Goal: Task Accomplishment & Management: Manage account settings

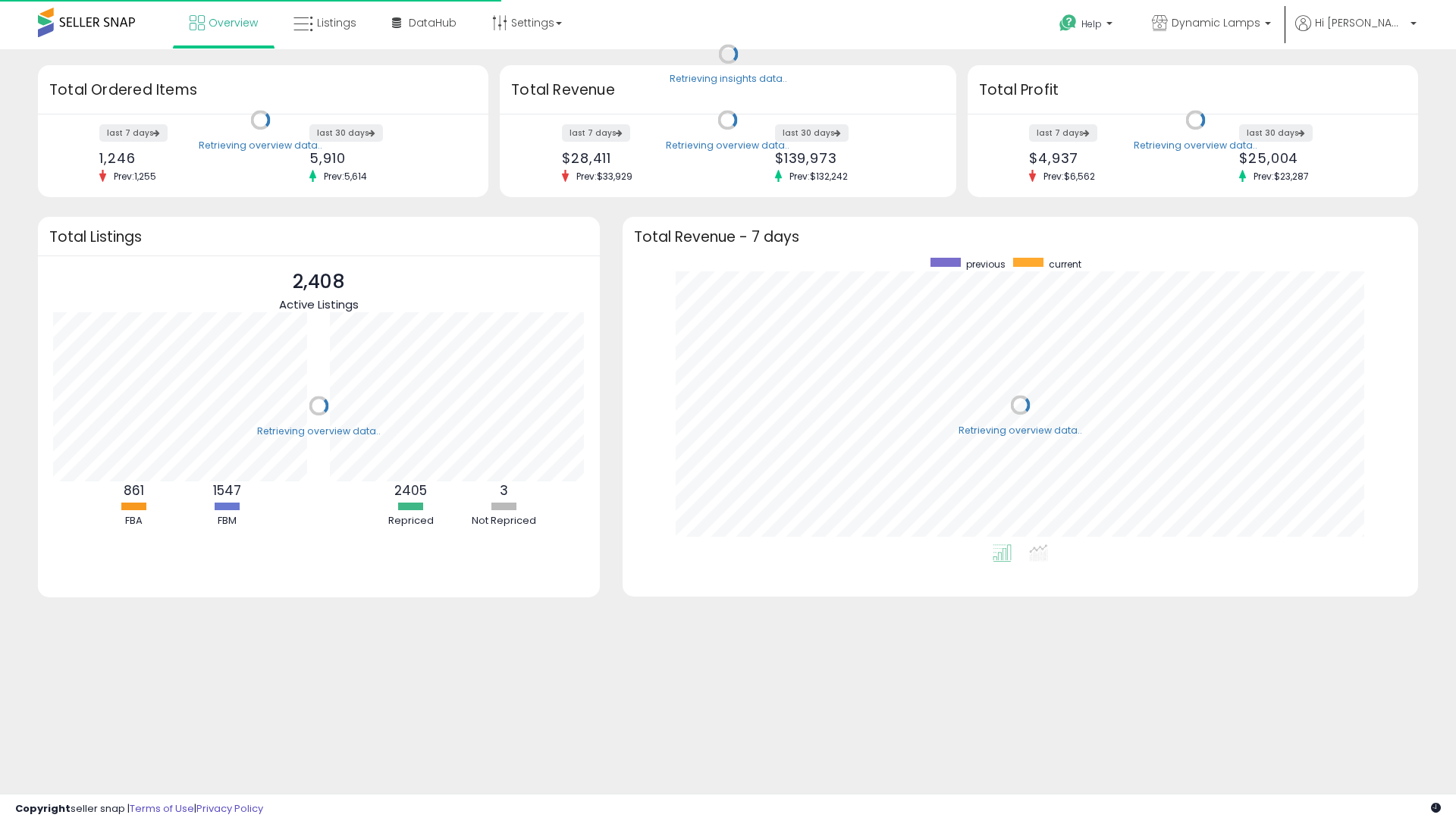
scroll to position [287, 765]
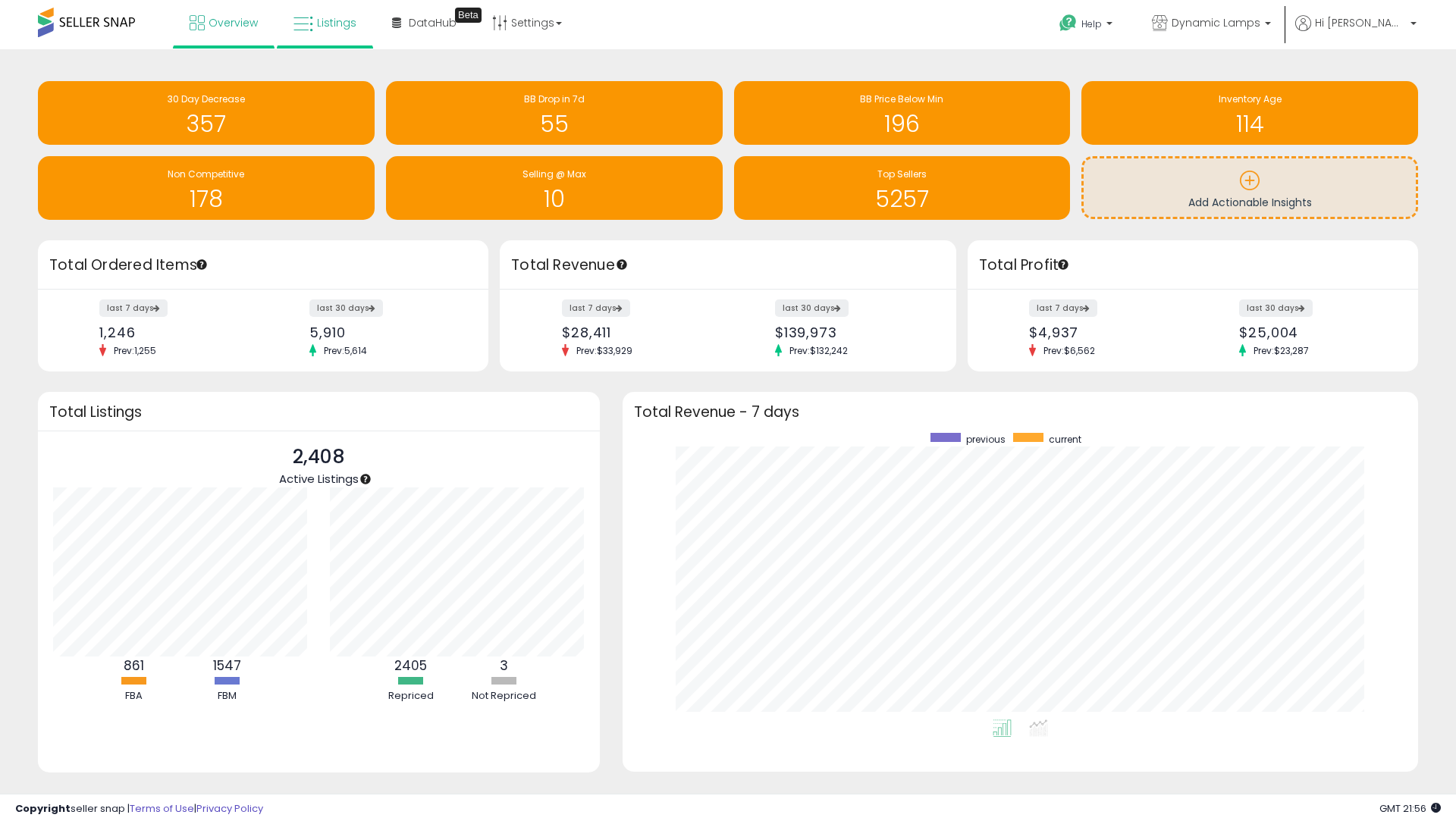
click at [317, 36] on link "Listings" at bounding box center [325, 22] width 86 height 46
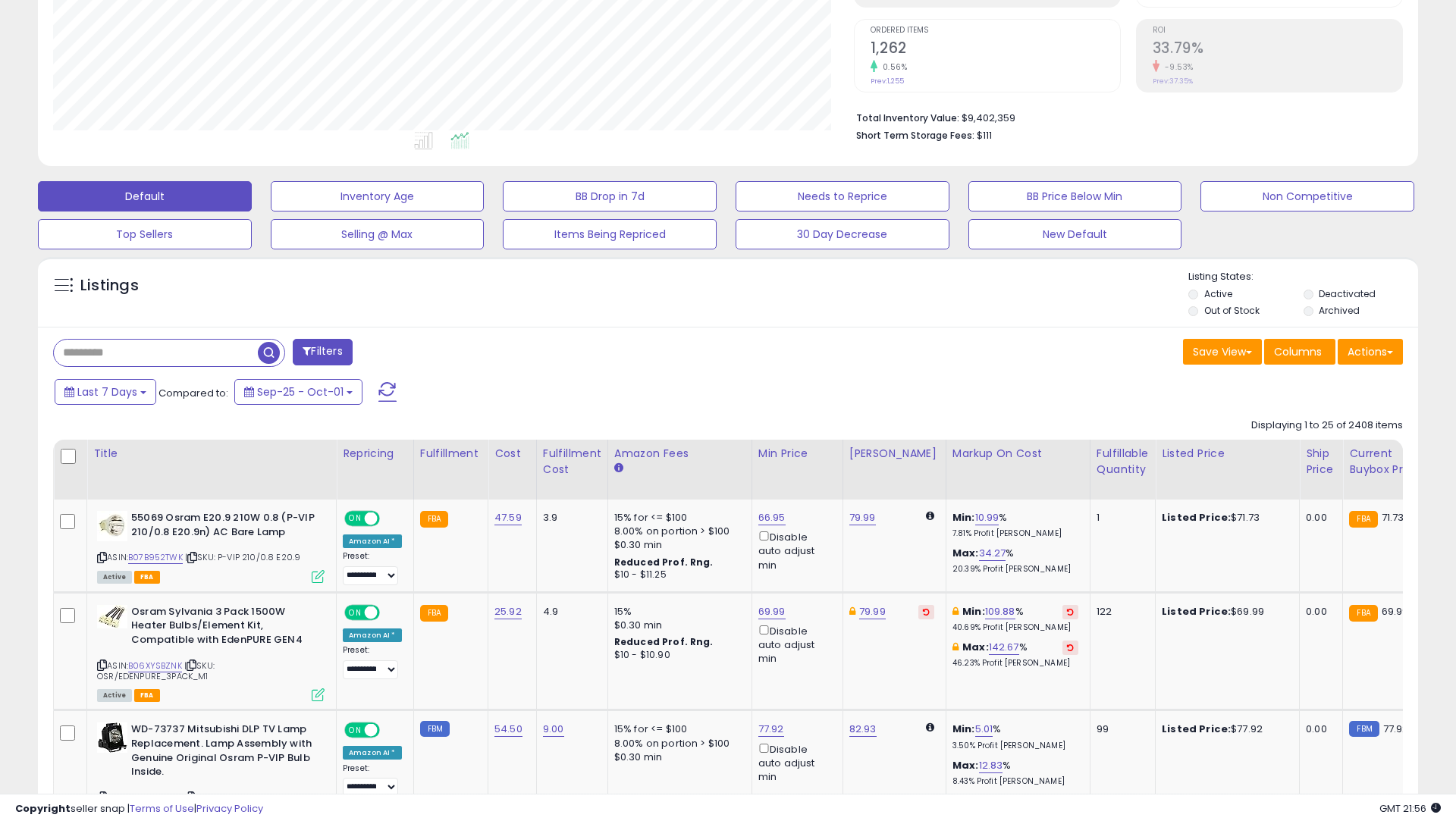
scroll to position [311, 800]
click at [320, 346] on button "Filters" at bounding box center [322, 352] width 59 height 26
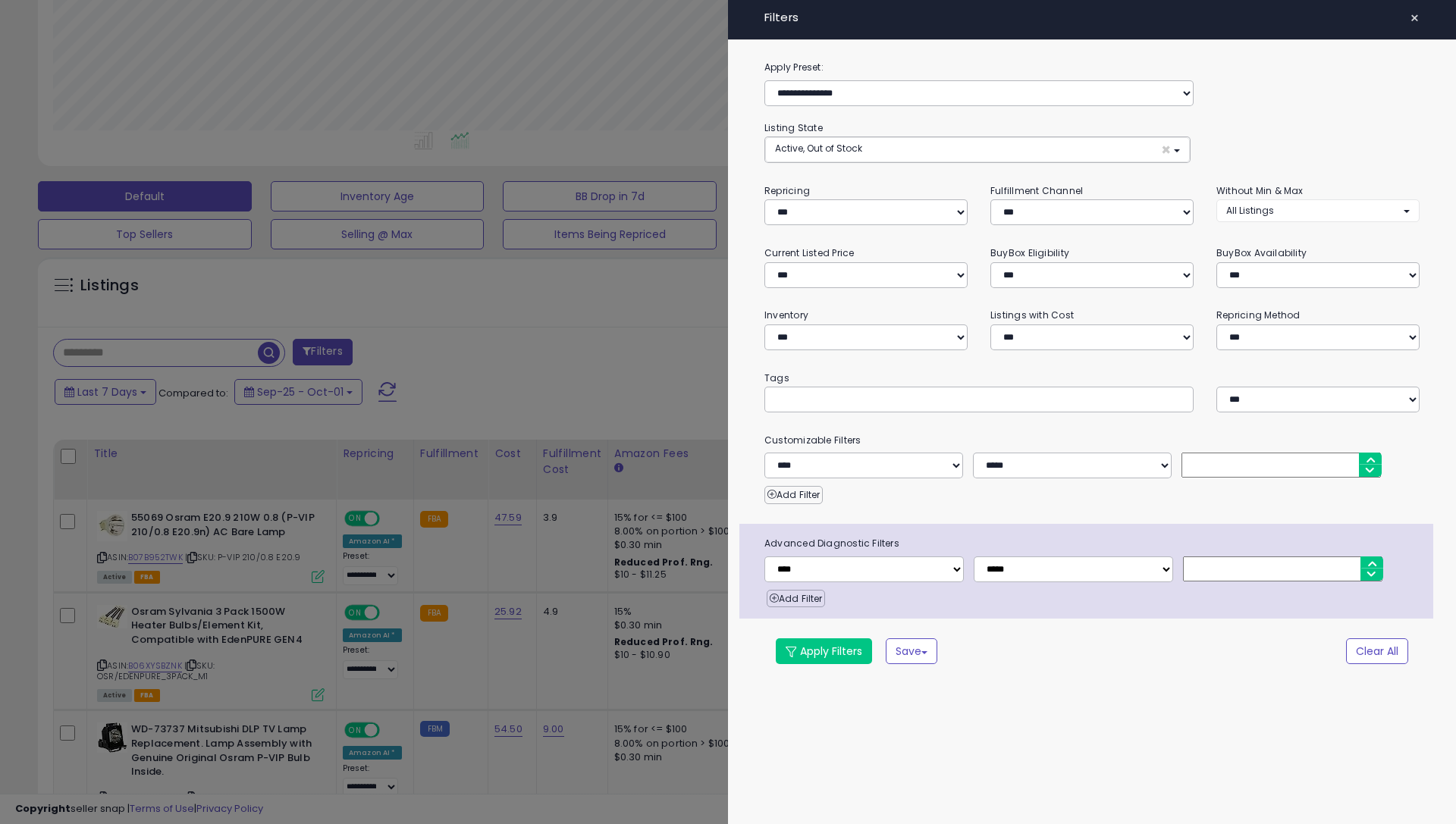
click at [1265, 211] on span "All Listings" at bounding box center [1250, 210] width 48 height 13
select select "**********"
drag, startPoint x: 1259, startPoint y: 237, endPoint x: 1237, endPoint y: 270, distance: 39.7
click at [1259, 237] on span "Without Min" at bounding box center [1262, 242] width 53 height 13
click at [761, 657] on div "Apply Filters Save Save As New Preset Clear All" at bounding box center [1092, 651] width 678 height 26
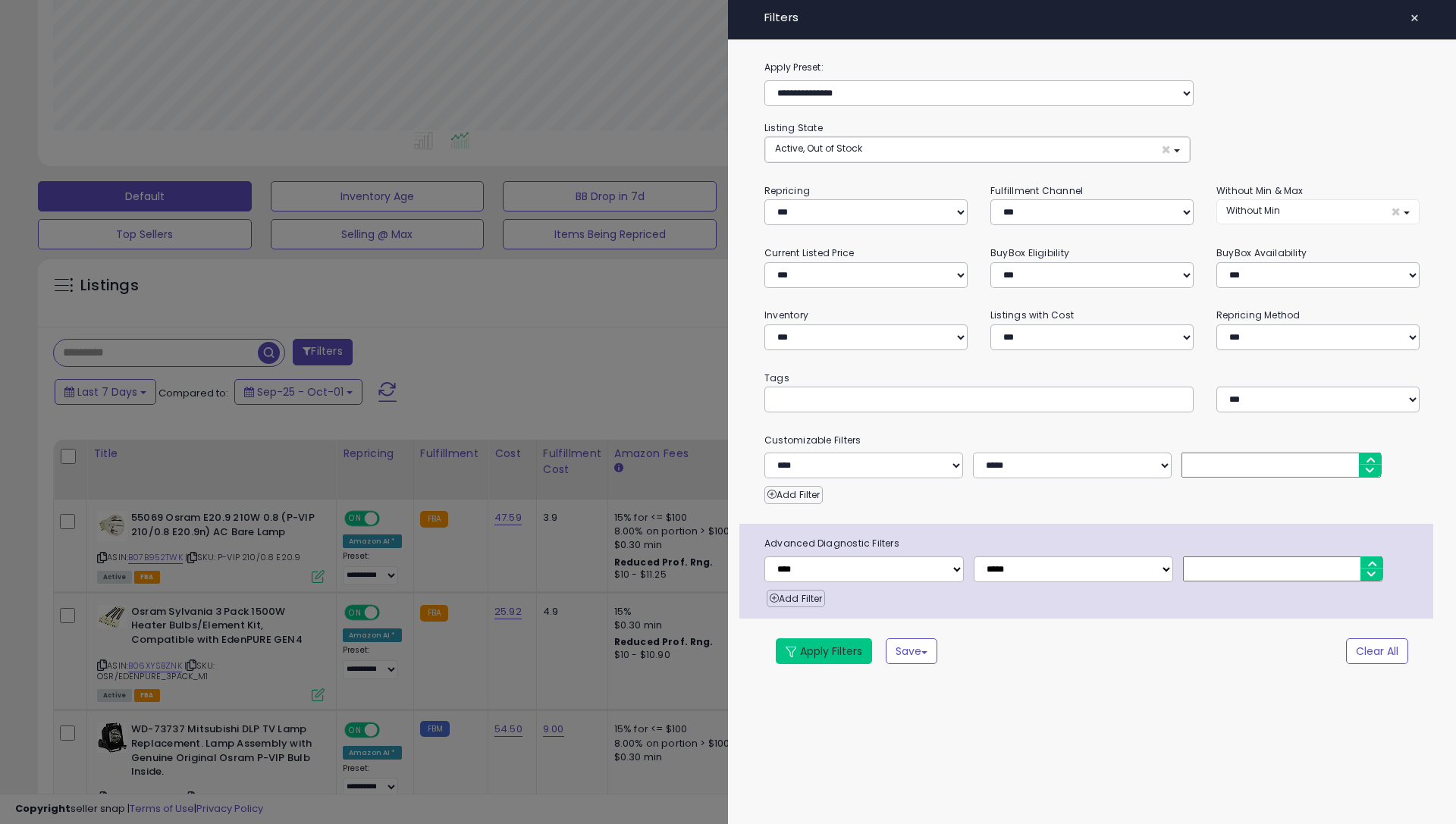
click at [796, 647] on button "Apply Filters" at bounding box center [824, 651] width 96 height 26
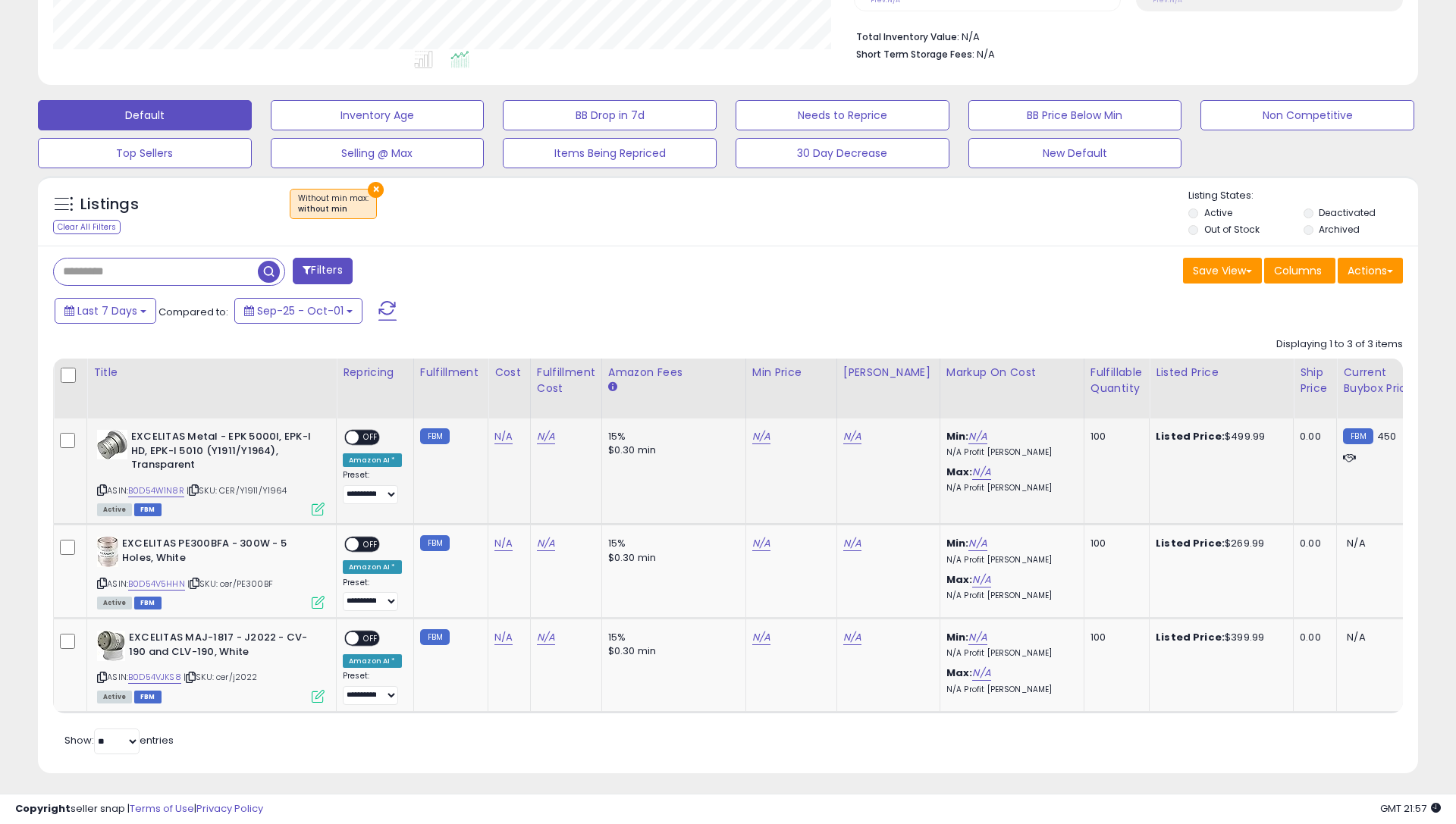
scroll to position [376, 0]
click at [505, 434] on link "N/A" at bounding box center [503, 438] width 18 height 15
type input "***"
click at [553, 396] on button "submit" at bounding box center [546, 398] width 26 height 22
click at [543, 430] on link "N/A" at bounding box center [546, 438] width 18 height 15
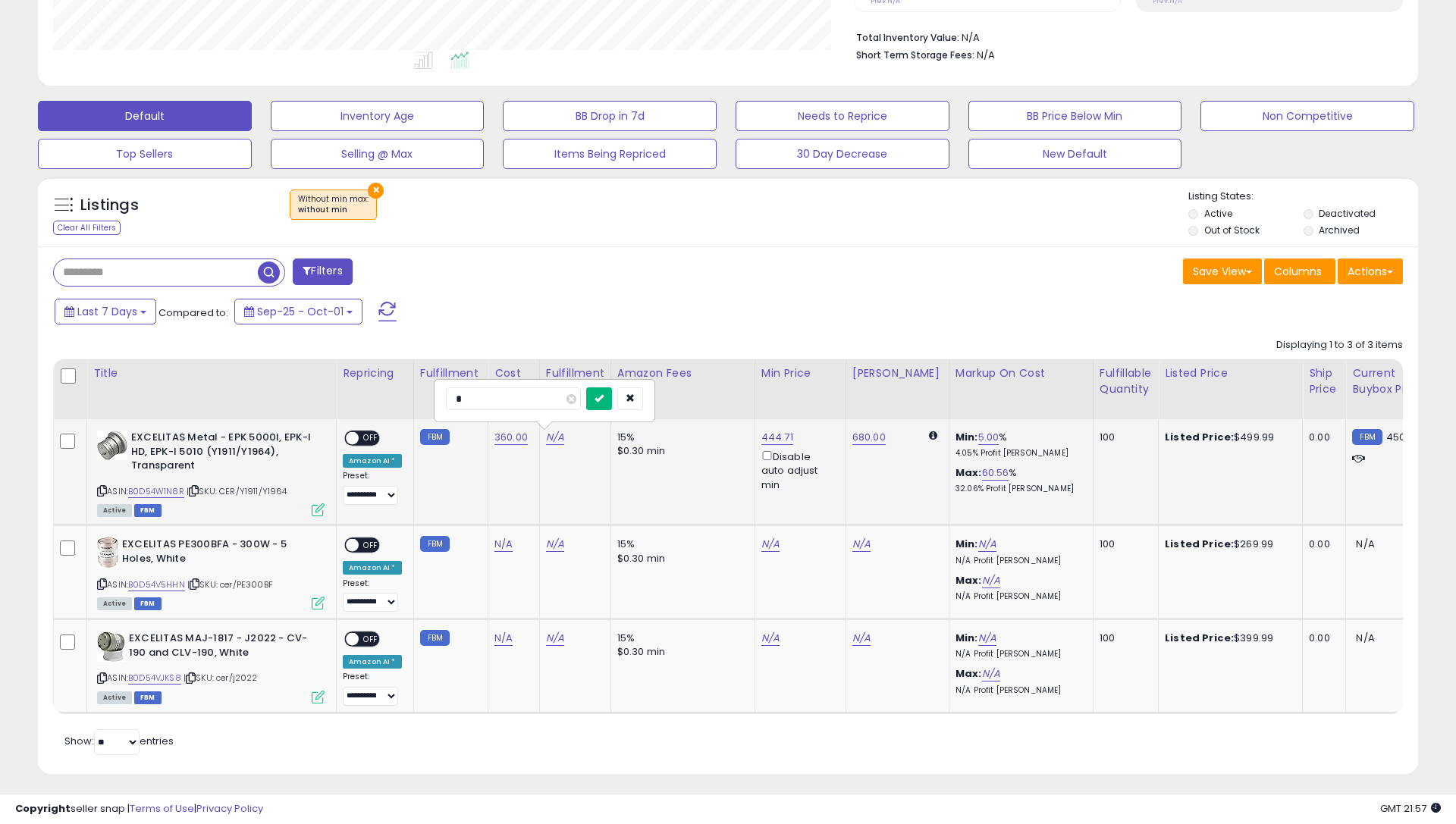
type input "*"
drag, startPoint x: 612, startPoint y: 393, endPoint x: 590, endPoint y: 407, distance: 26.1
click at [604, 393] on icon "submit" at bounding box center [599, 398] width 9 height 9
click at [372, 435] on span "OFF" at bounding box center [370, 438] width 24 height 13
click at [494, 541] on link "N/A" at bounding box center [503, 544] width 18 height 15
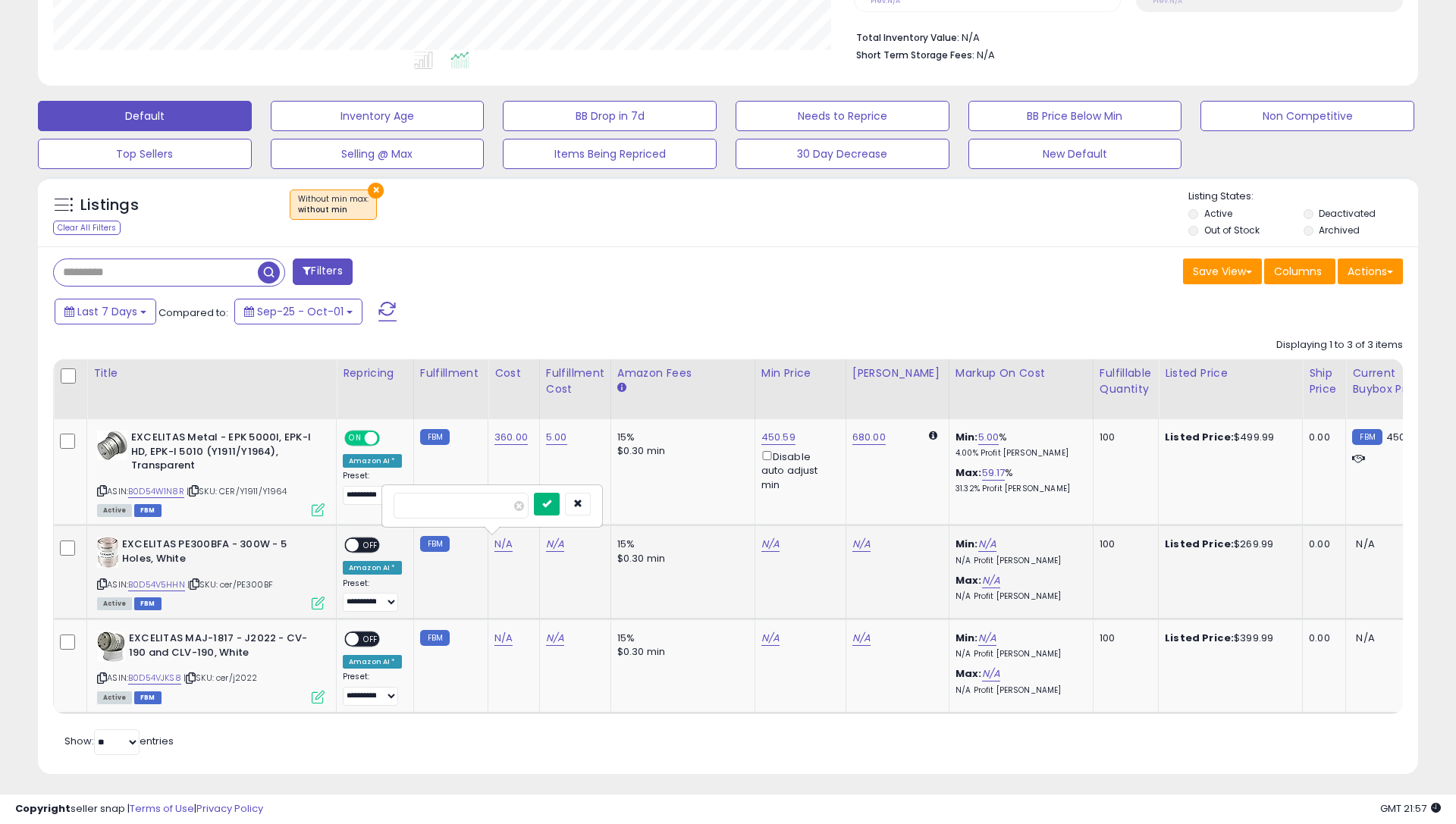
type input "***"
click at [549, 496] on button "submit" at bounding box center [546, 503] width 26 height 22
click at [550, 542] on link "N/A" at bounding box center [555, 544] width 18 height 15
type input "*"
drag, startPoint x: 613, startPoint y: 496, endPoint x: 599, endPoint y: 500, distance: 14.6
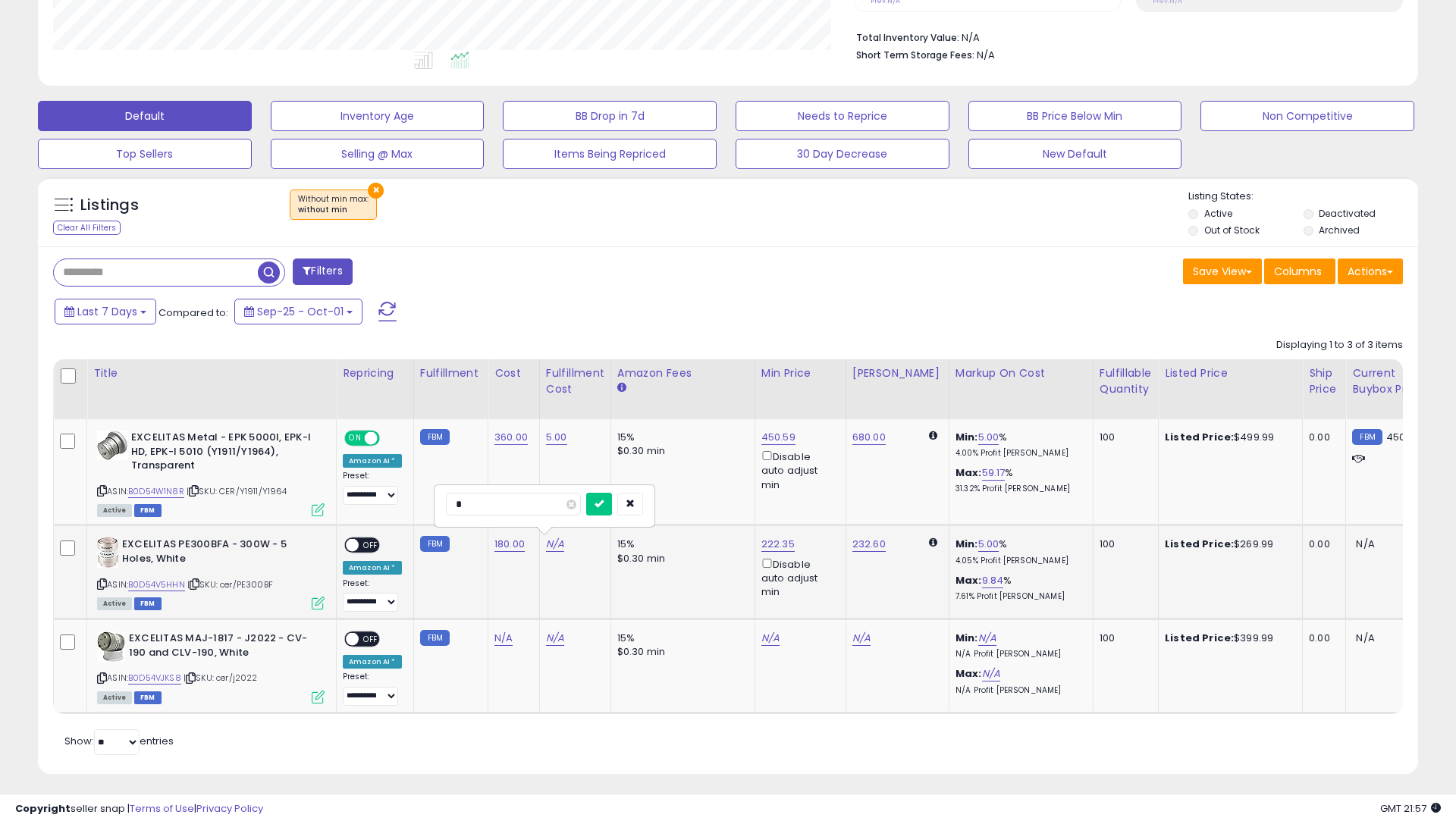
click at [604, 499] on icon "submit" at bounding box center [599, 503] width 9 height 9
click at [367, 539] on span "OFF" at bounding box center [370, 545] width 24 height 13
click at [500, 637] on link "N/A" at bounding box center [503, 638] width 18 height 15
type input "***"
drag, startPoint x: 559, startPoint y: 591, endPoint x: 554, endPoint y: 630, distance: 39.3
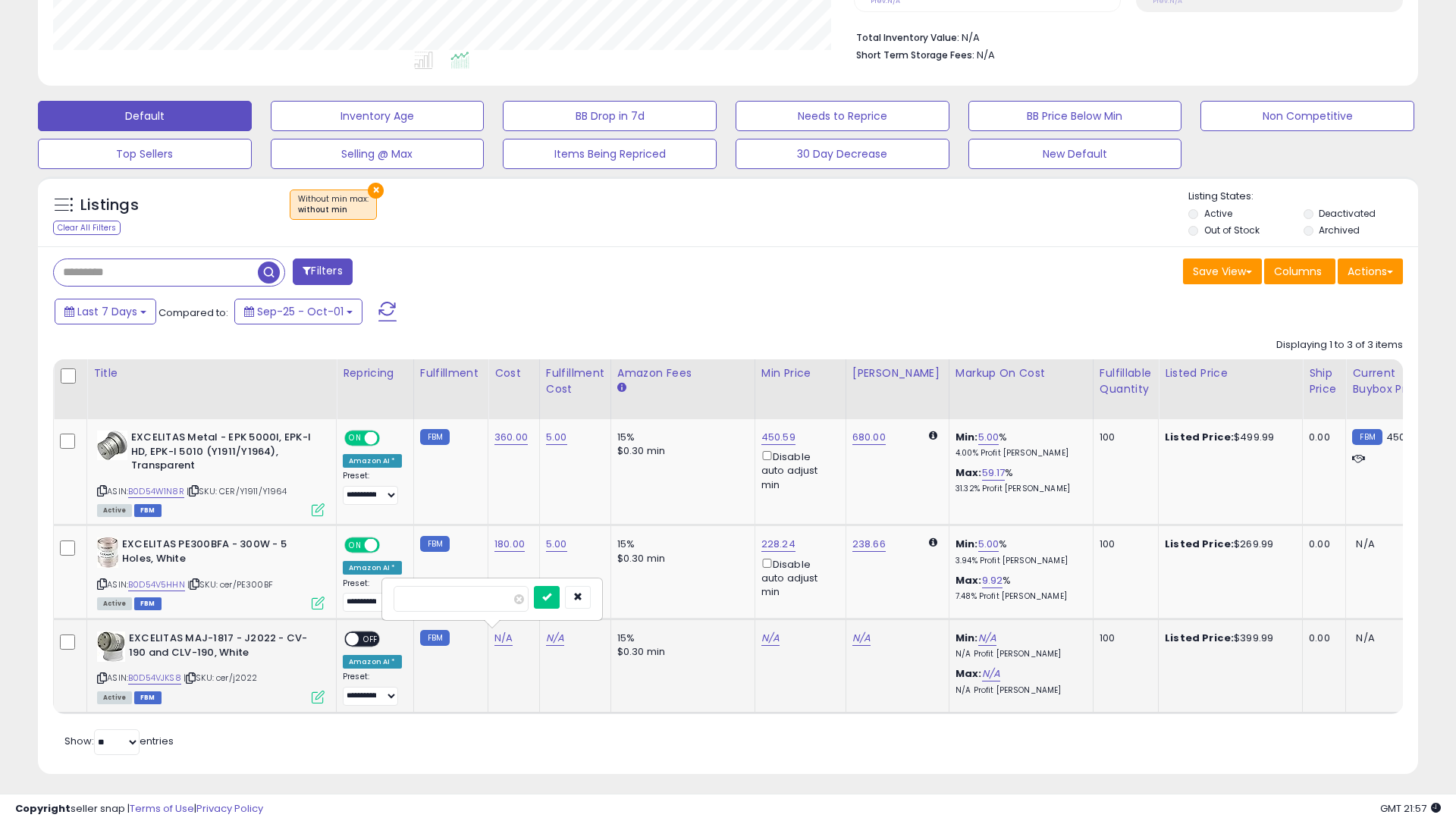
click at [551, 592] on icon "submit" at bounding box center [547, 596] width 9 height 9
click at [552, 632] on link "N/A" at bounding box center [555, 638] width 18 height 15
type input "*"
drag, startPoint x: 606, startPoint y: 592, endPoint x: 579, endPoint y: 599, distance: 27.9
click at [606, 592] on button "submit" at bounding box center [598, 596] width 26 height 22
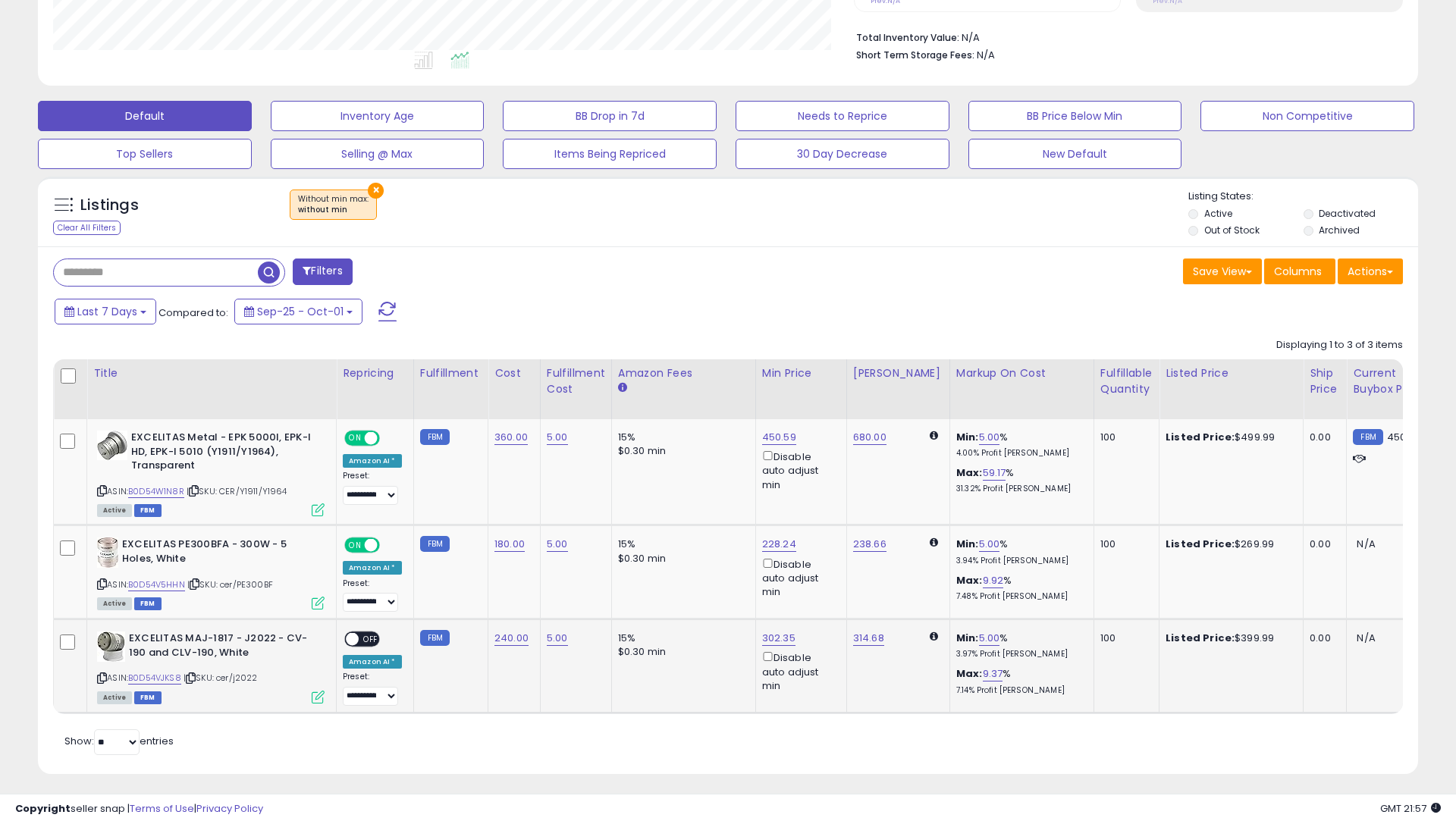
click at [367, 633] on span "OFF" at bounding box center [370, 639] width 24 height 13
click at [122, 270] on input "text" at bounding box center [155, 273] width 204 height 26
type input "*****"
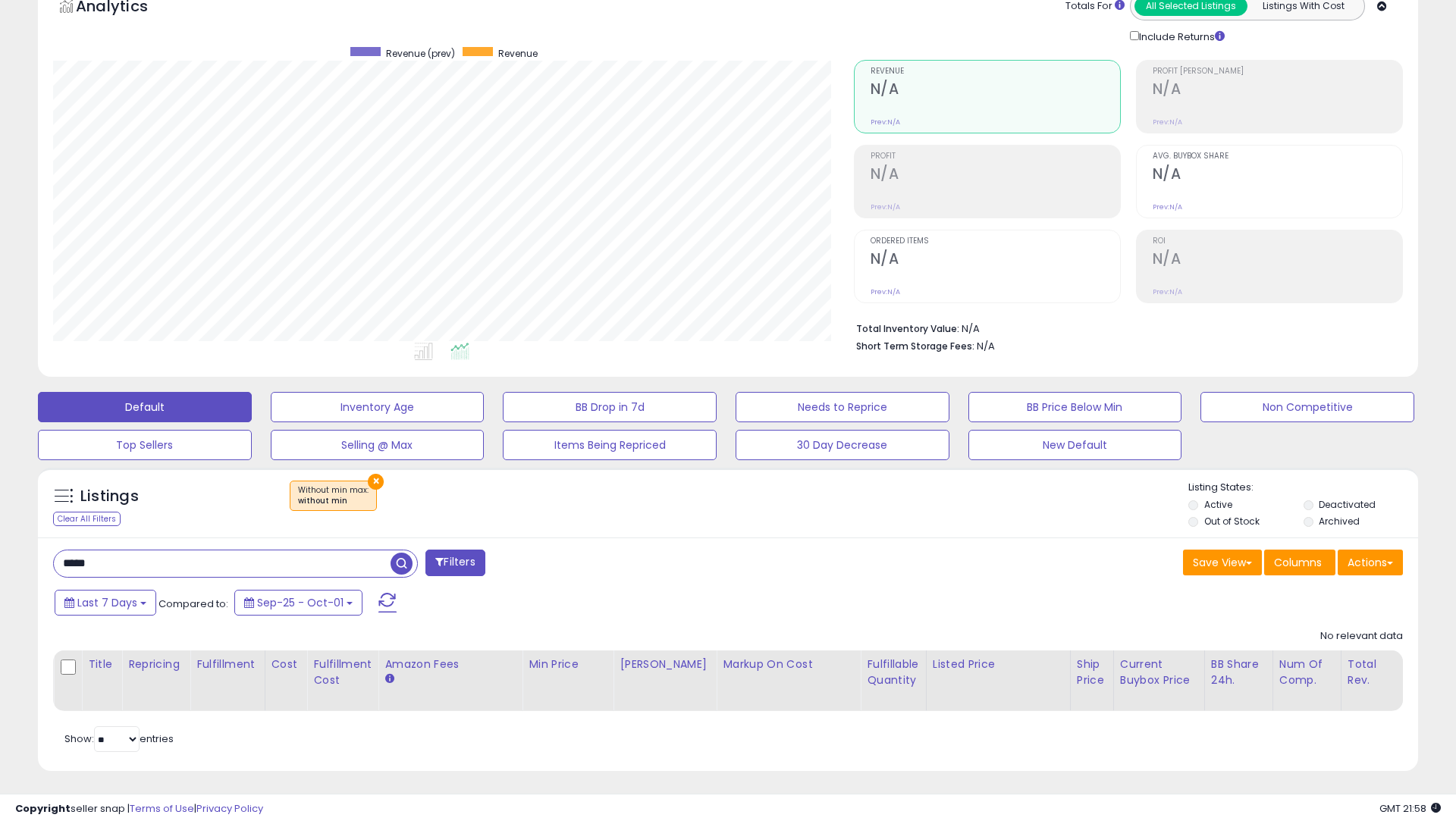
scroll to position [311, 800]
click at [370, 477] on button "×" at bounding box center [376, 482] width 16 height 16
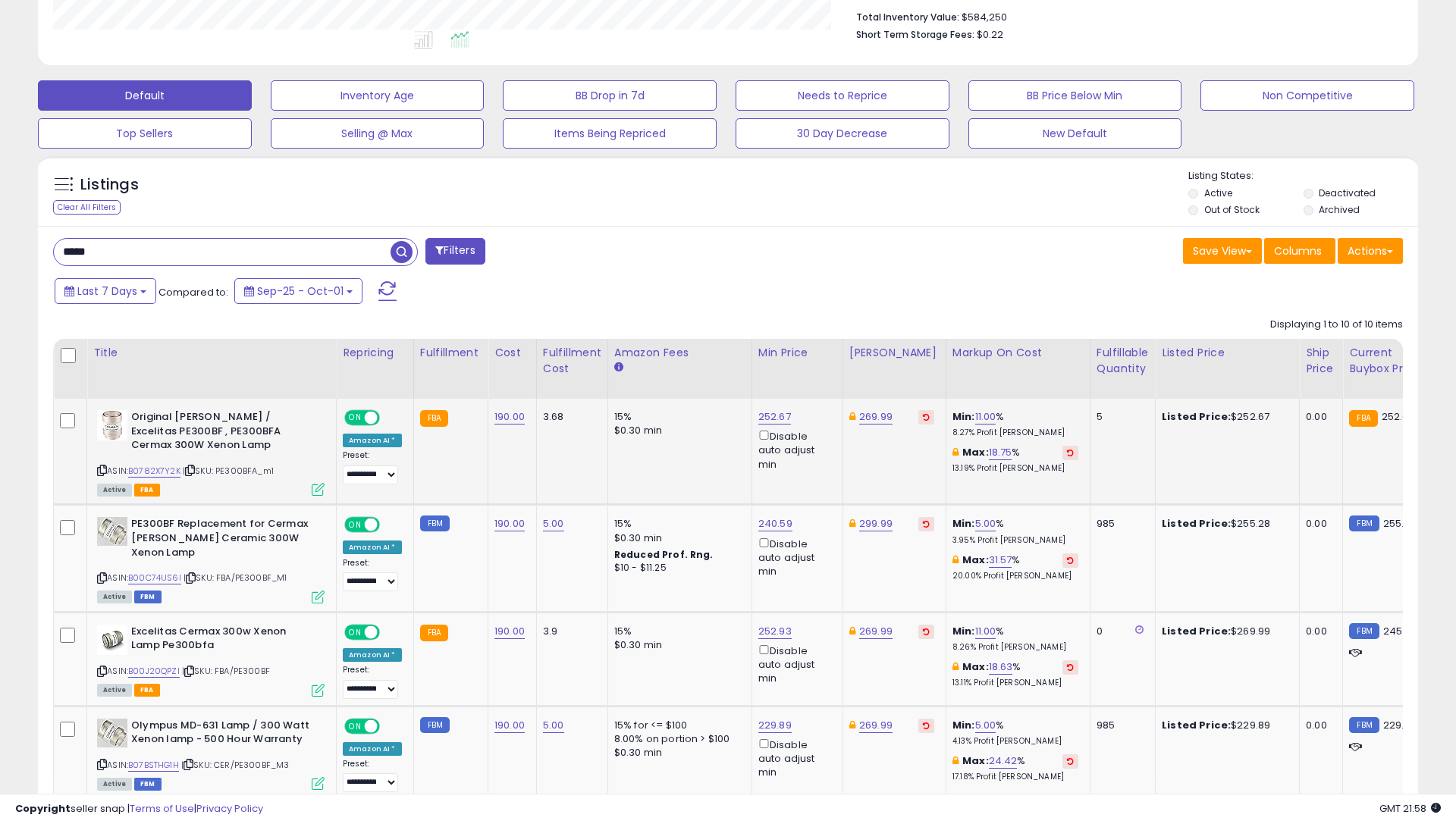
click at [504, 420] on link "190.00" at bounding box center [509, 417] width 30 height 15
type input "***"
drag, startPoint x: 559, startPoint y: 374, endPoint x: 500, endPoint y: 479, distance: 120.4
click at [559, 374] on button "submit" at bounding box center [552, 378] width 26 height 22
click at [502, 516] on link "190.00" at bounding box center [509, 524] width 30 height 15
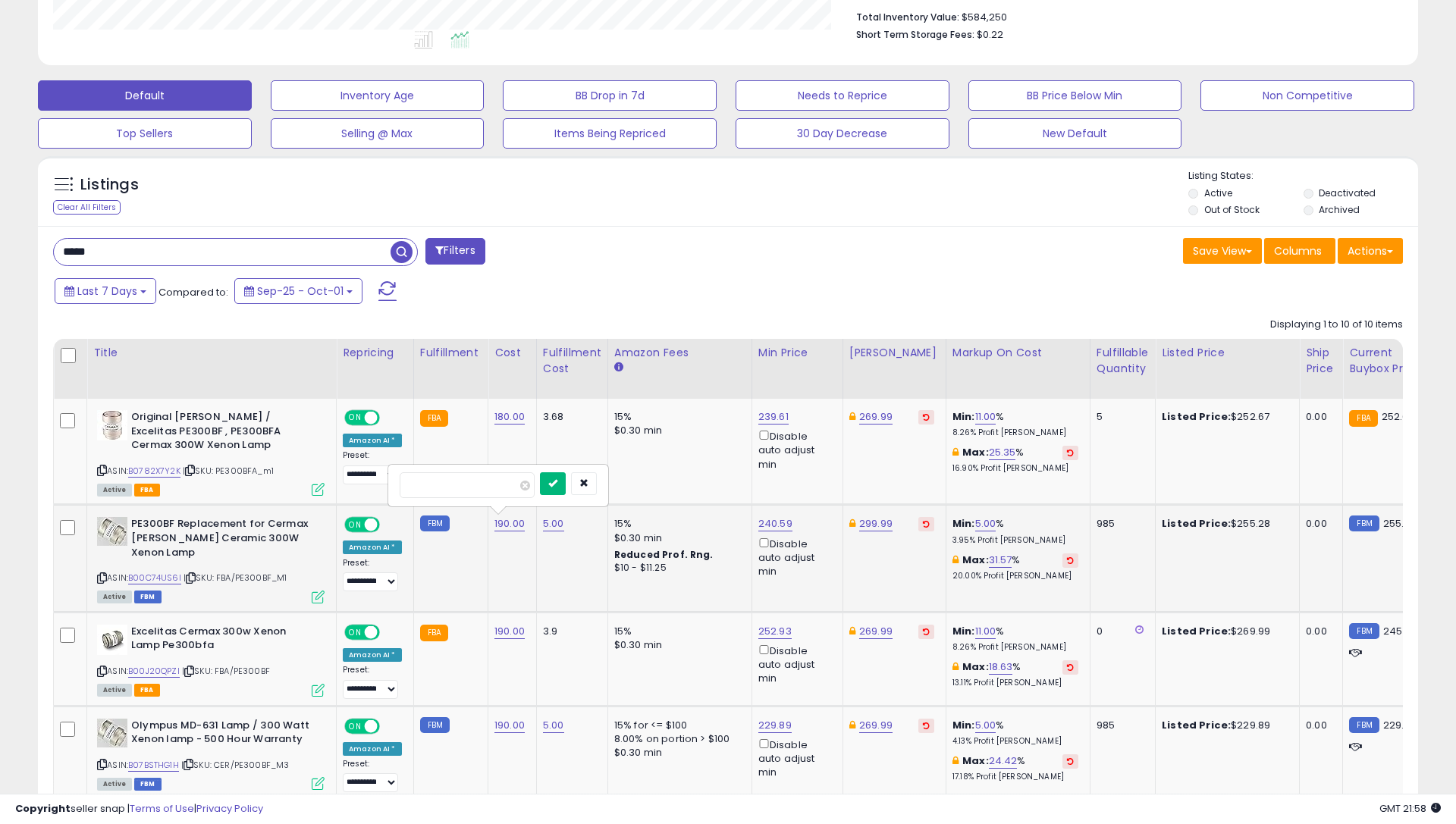
type input "***"
drag, startPoint x: 571, startPoint y: 479, endPoint x: 535, endPoint y: 539, distance: 70.0
click at [566, 479] on button "submit" at bounding box center [552, 483] width 26 height 22
click at [497, 623] on link "190.00" at bounding box center [509, 631] width 30 height 15
type input "***"
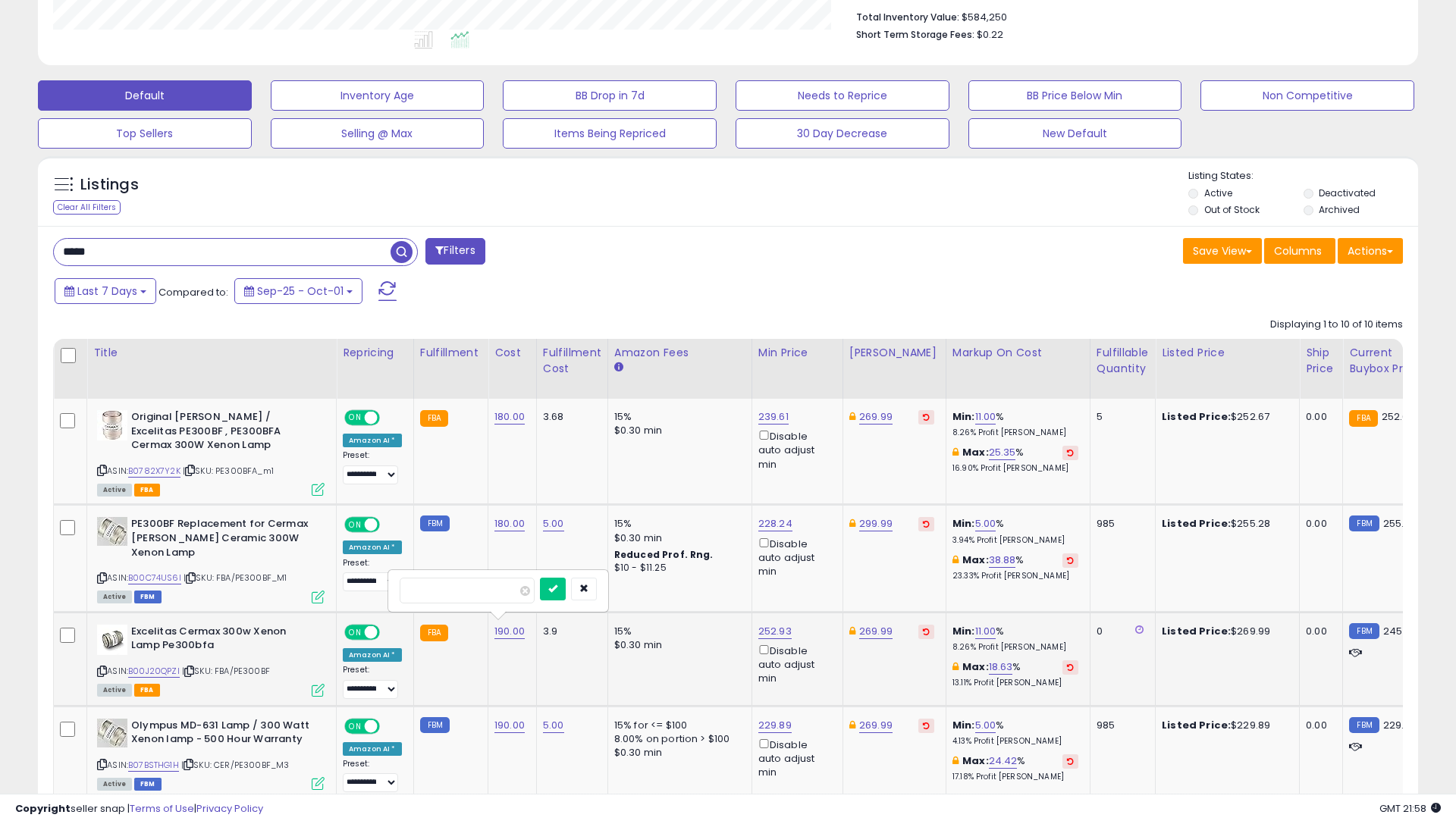
drag, startPoint x: 568, startPoint y: 582, endPoint x: 562, endPoint y: 589, distance: 9.2
click at [557, 583] on icon "submit" at bounding box center [553, 588] width 9 height 9
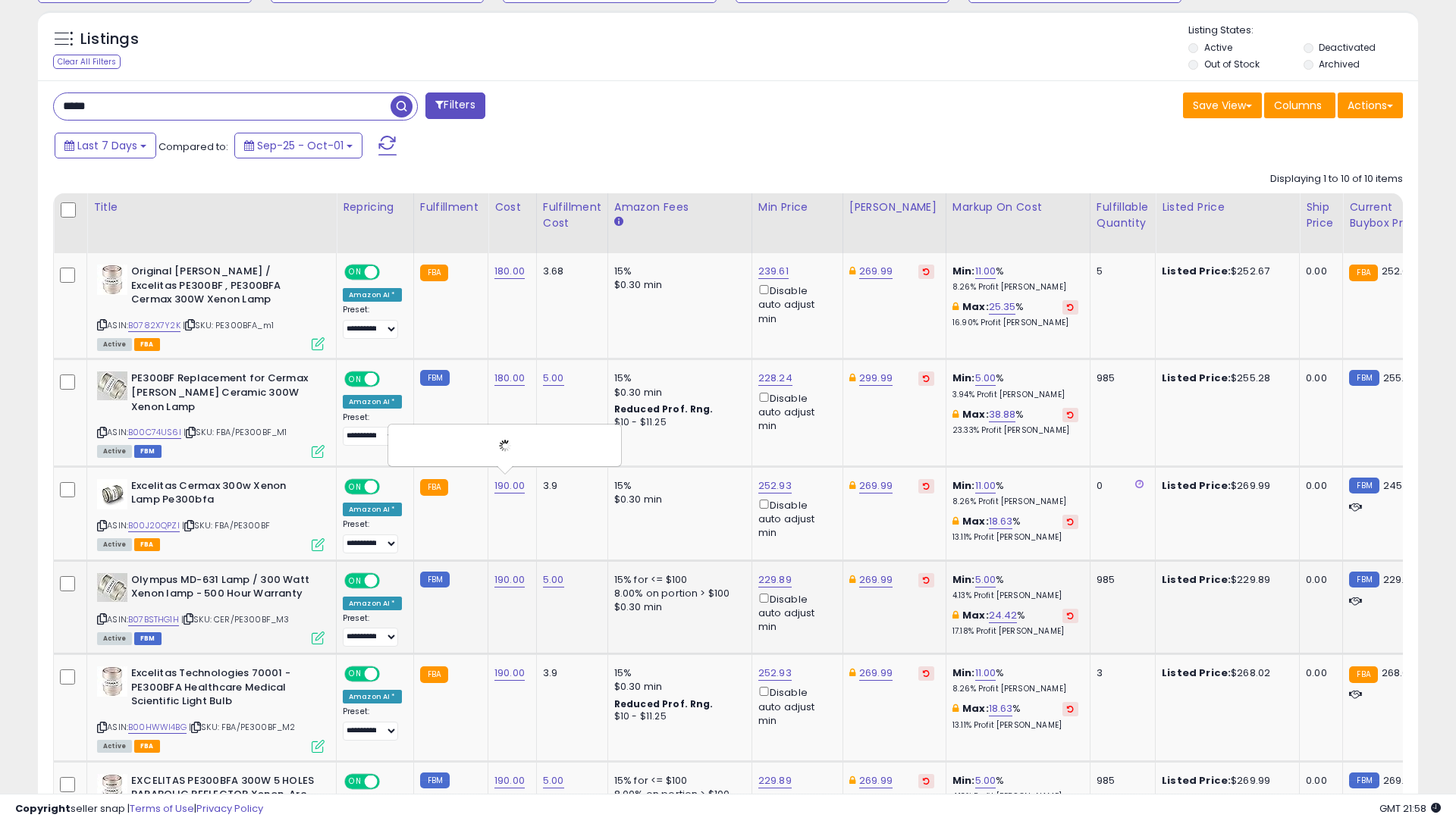
scroll to position [569, 0]
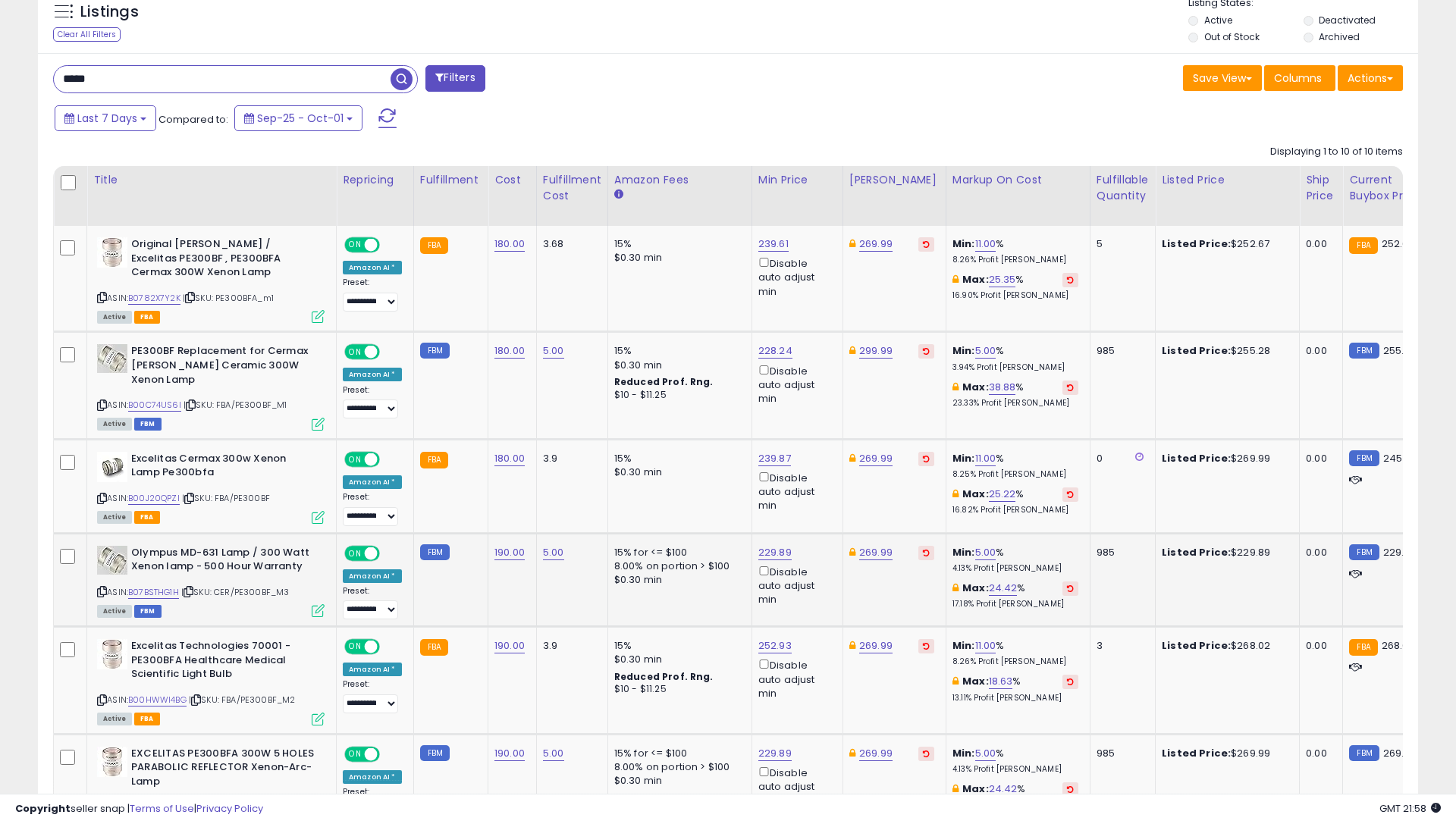
click at [504, 549] on link "190.00" at bounding box center [509, 553] width 30 height 15
type input "***"
click at [557, 504] on icon "submit" at bounding box center [553, 509] width 9 height 9
click at [502, 638] on link "190.00" at bounding box center [509, 646] width 30 height 15
type input "***"
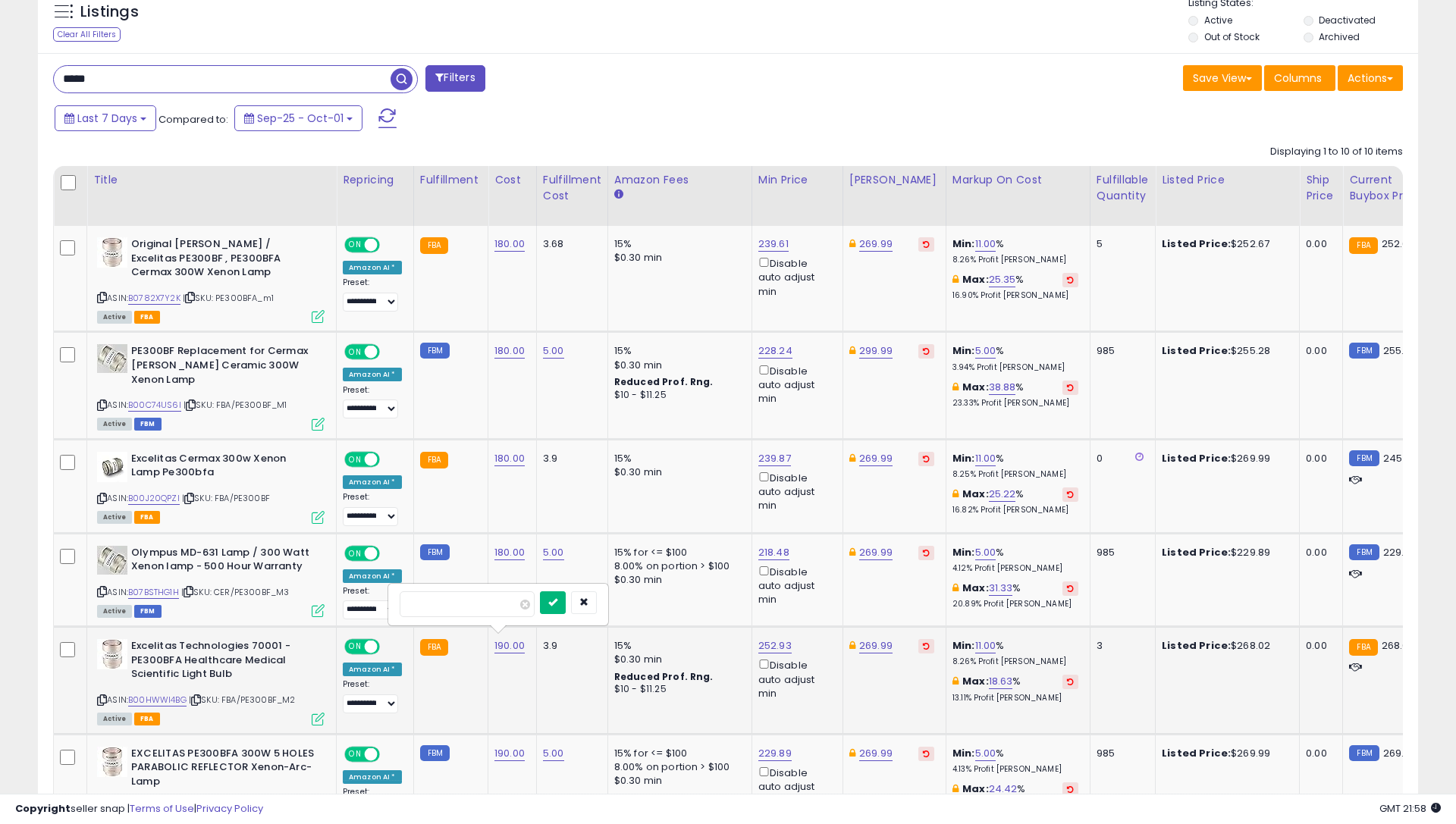
click at [558, 599] on button "submit" at bounding box center [552, 602] width 26 height 22
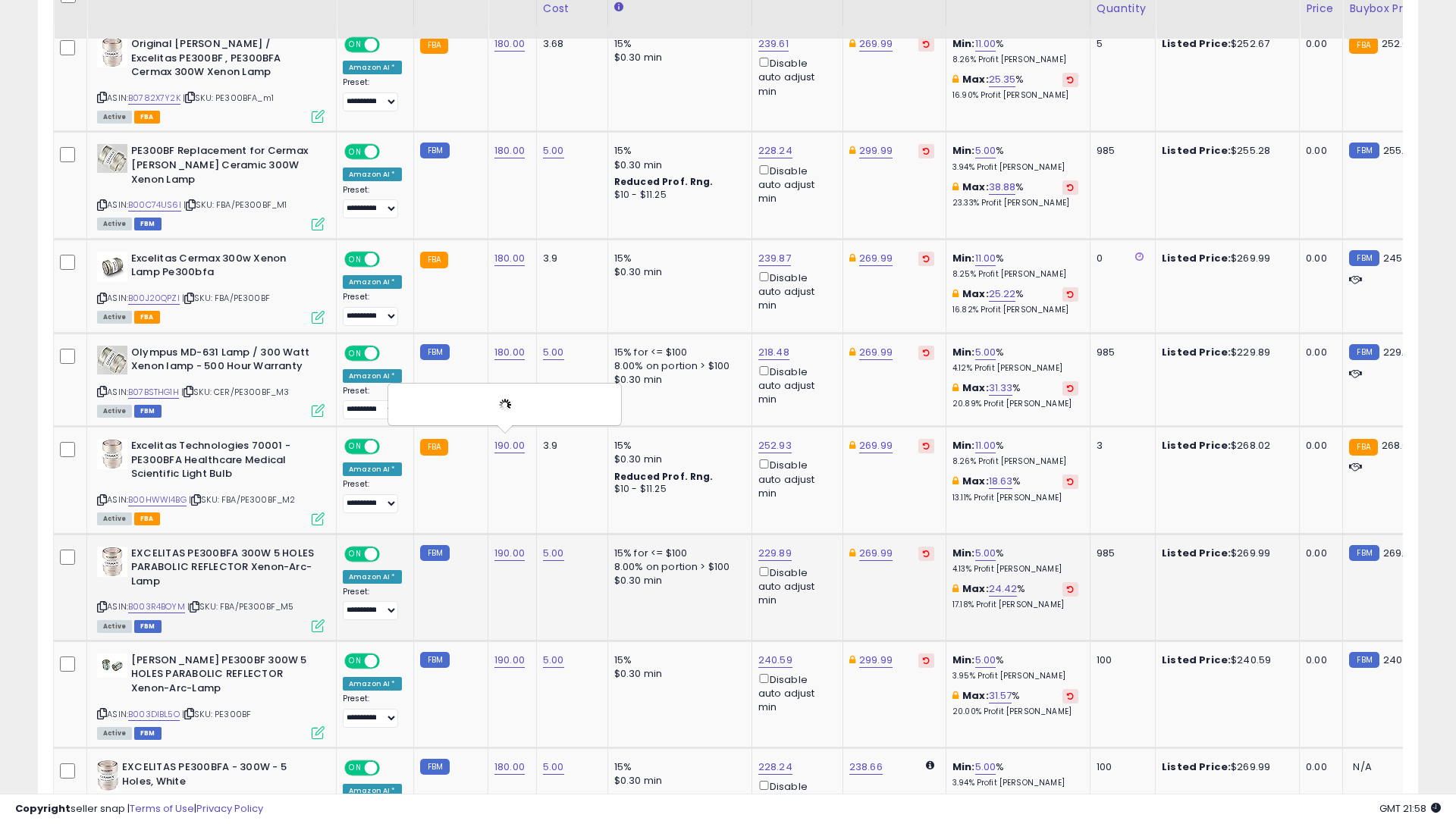
scroll to position [776, 0]
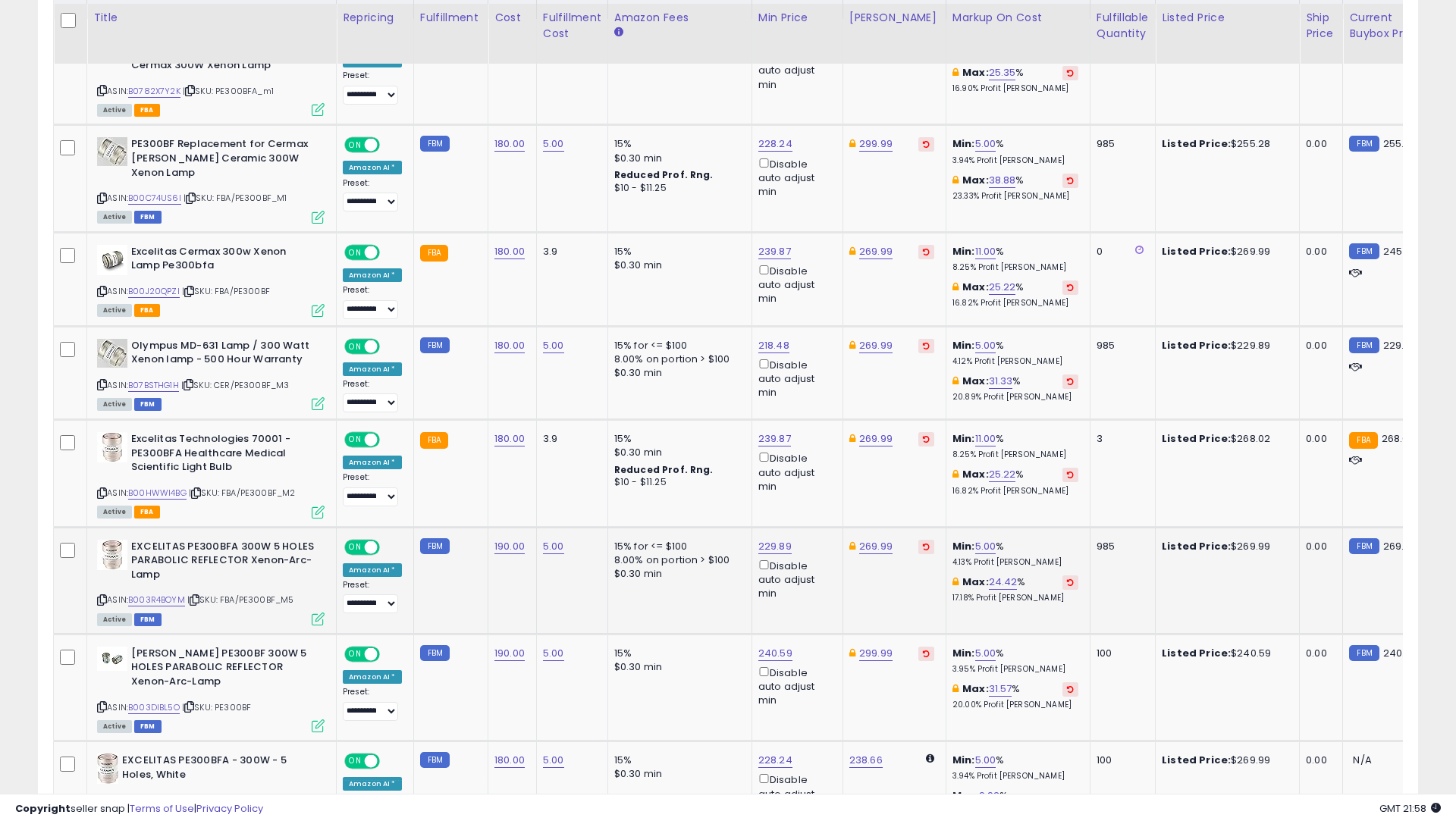
click at [507, 539] on link "190.00" at bounding box center [509, 547] width 30 height 15
type input "***"
drag, startPoint x: 560, startPoint y: 496, endPoint x: 520, endPoint y: 572, distance: 85.9
click at [559, 496] on button "submit" at bounding box center [552, 500] width 26 height 22
click at [498, 646] on link "190.00" at bounding box center [509, 654] width 30 height 15
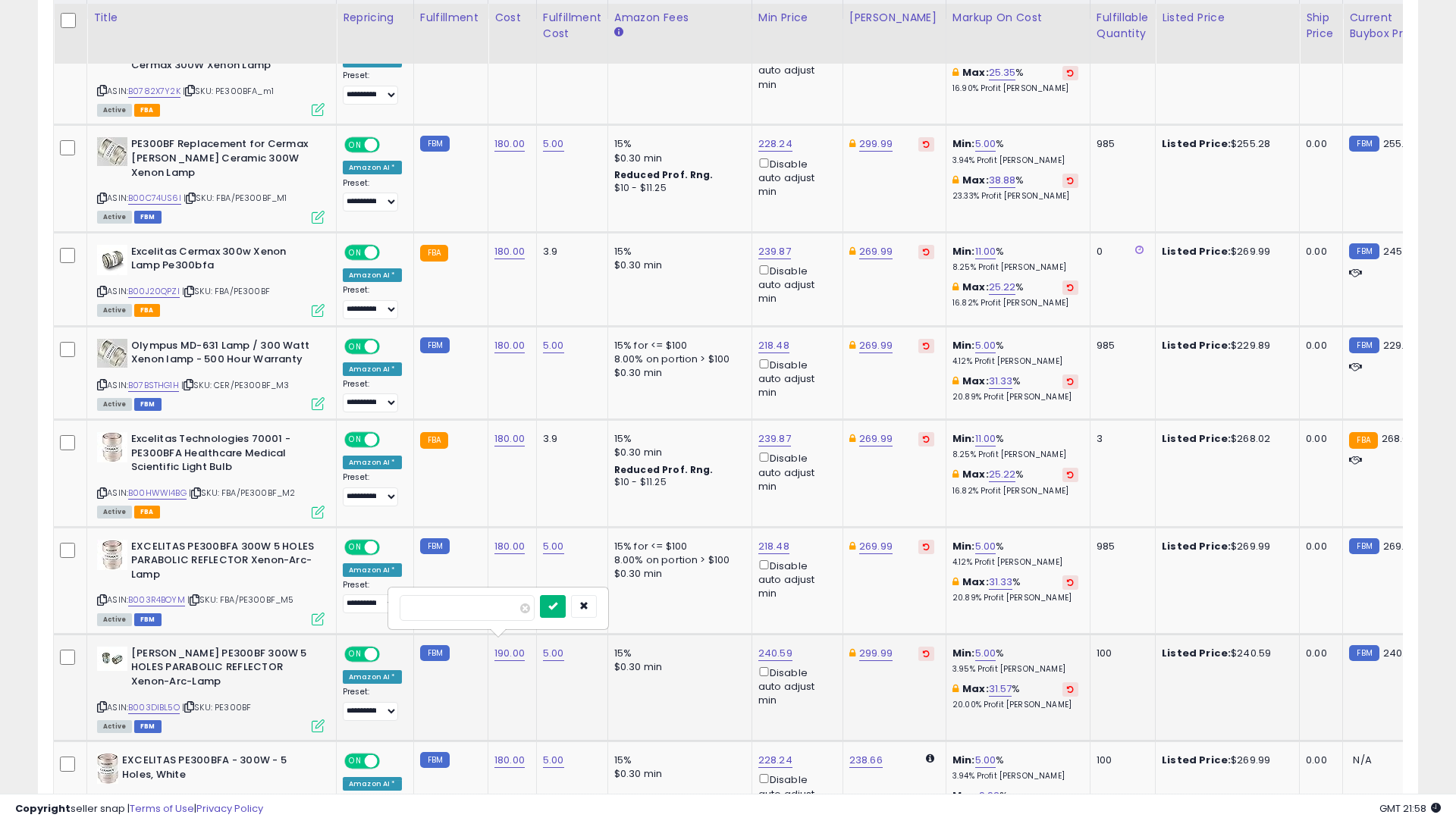
type input "***"
click at [557, 601] on icon "submit" at bounding box center [553, 606] width 9 height 9
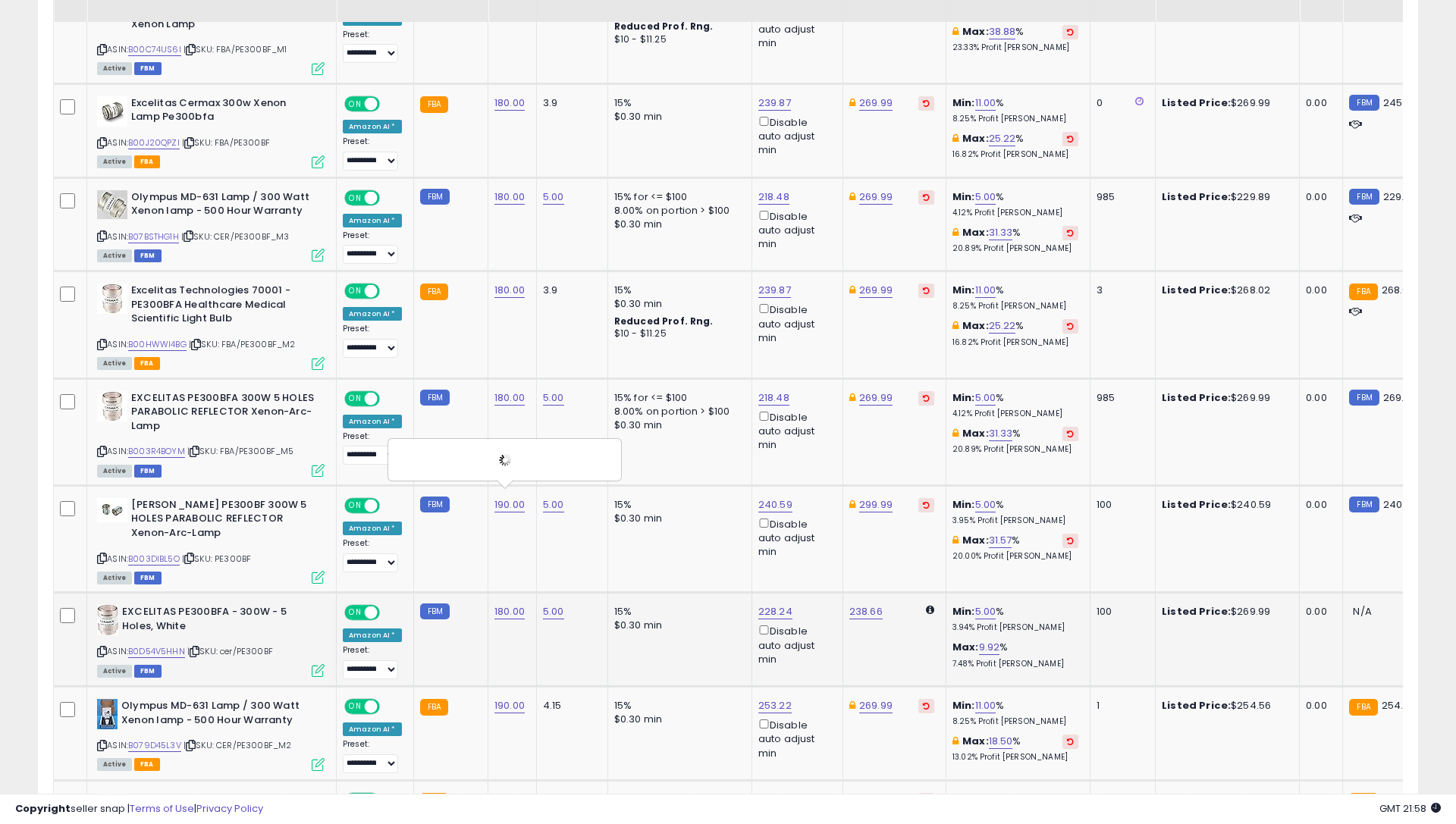
scroll to position [983, 0]
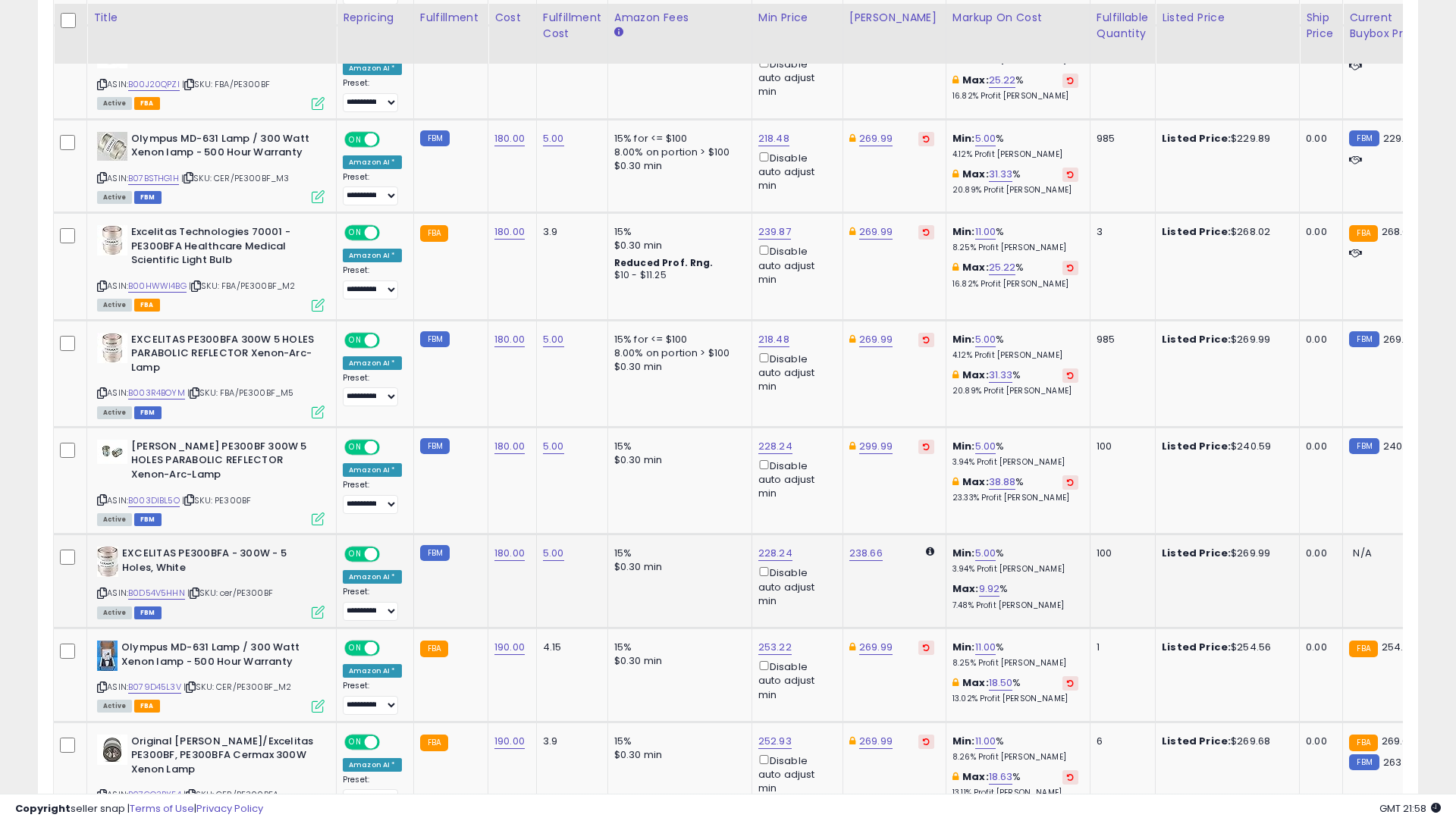
click at [501, 546] on link "180.00" at bounding box center [509, 554] width 30 height 15
drag, startPoint x: 599, startPoint y: 497, endPoint x: 588, endPoint y: 504, distance: 13.0
click at [588, 500] on icon "button" at bounding box center [584, 504] width 9 height 9
click at [510, 640] on link "190.00" at bounding box center [509, 647] width 30 height 15
type input "***"
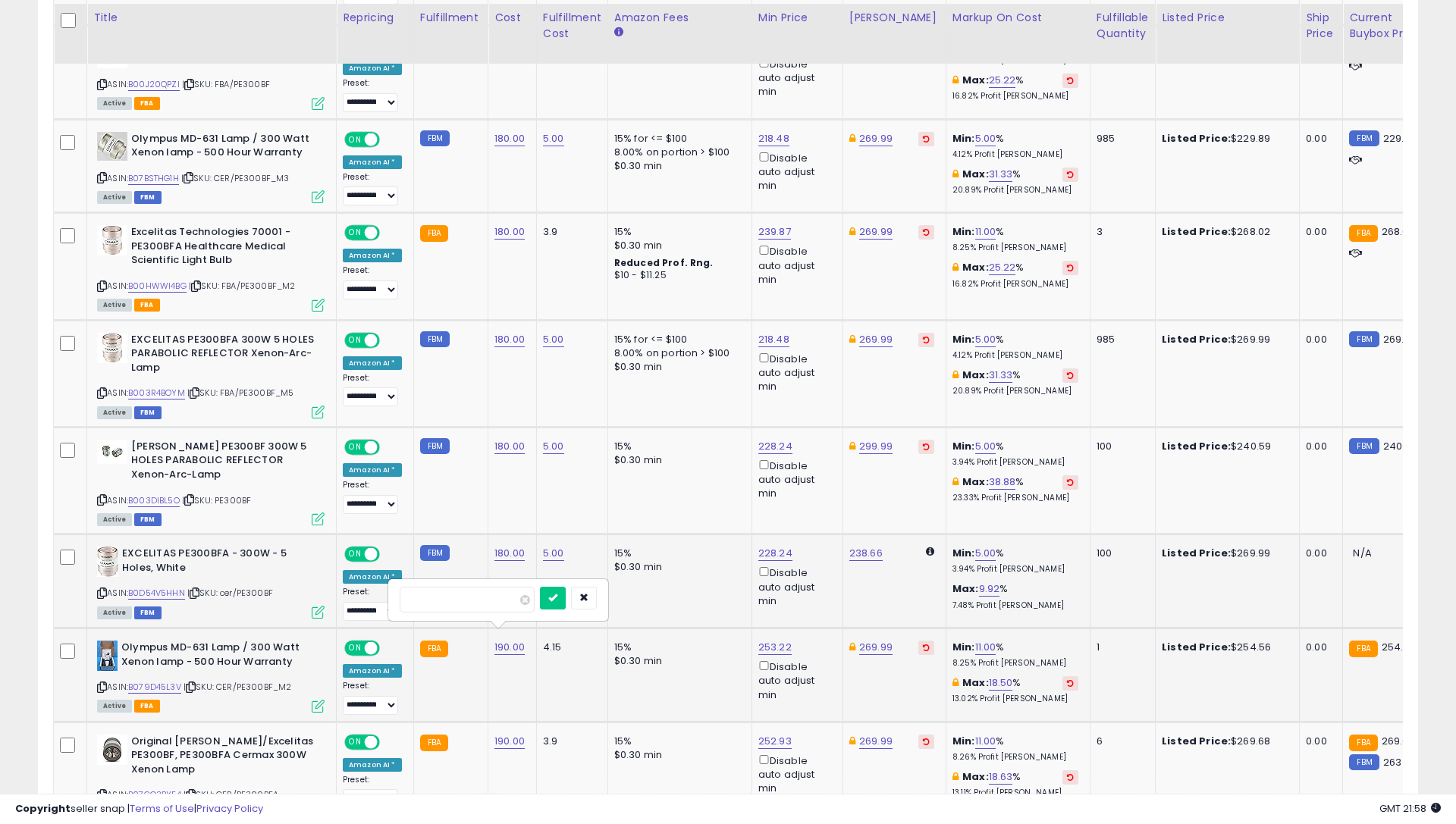
click at [566, 599] on button "submit" at bounding box center [552, 597] width 26 height 22
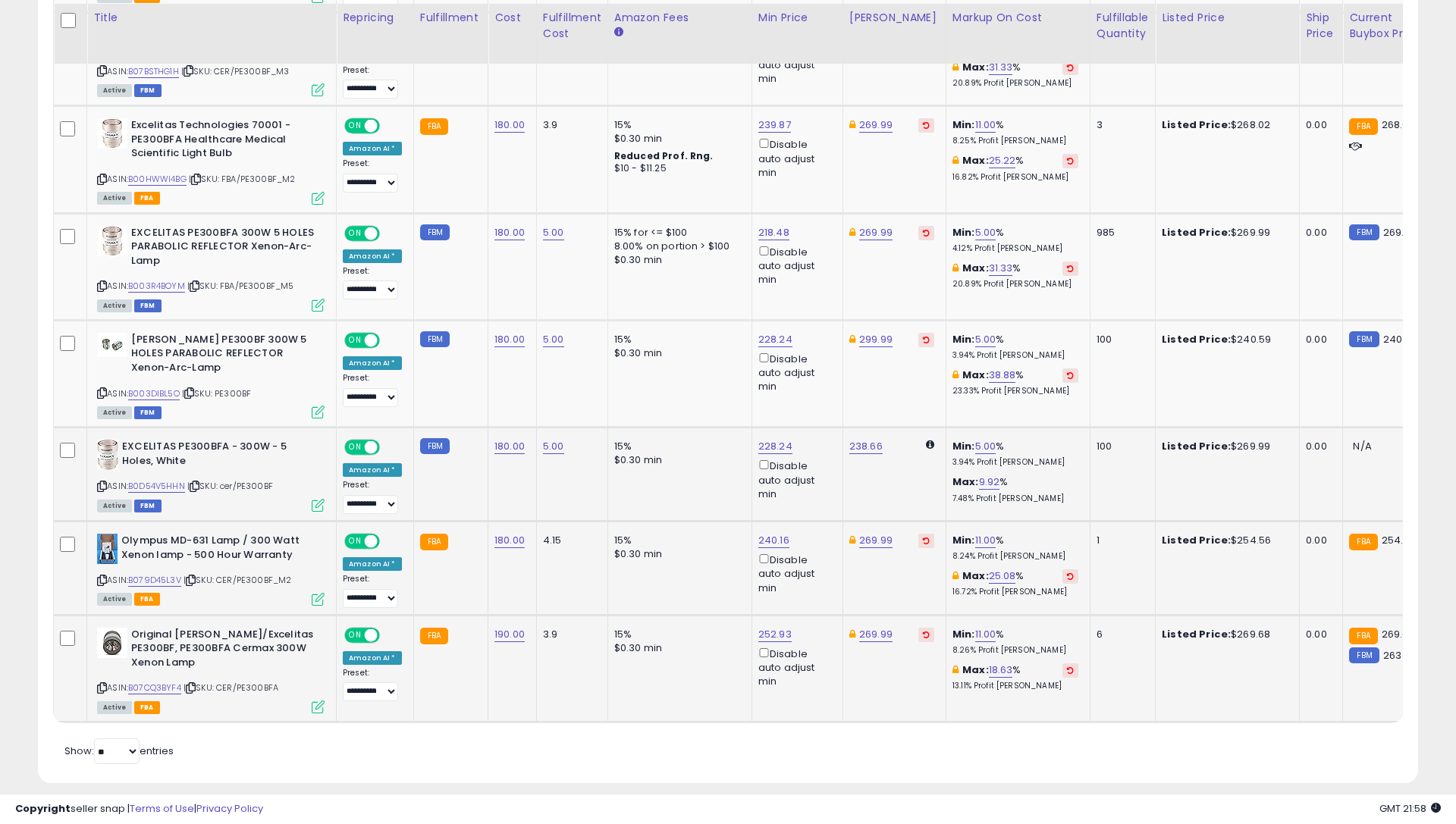
scroll to position [1089, 0]
click at [505, 627] on link "190.00" at bounding box center [509, 635] width 30 height 15
type input "***"
click at [557, 583] on icon "submit" at bounding box center [553, 585] width 9 height 9
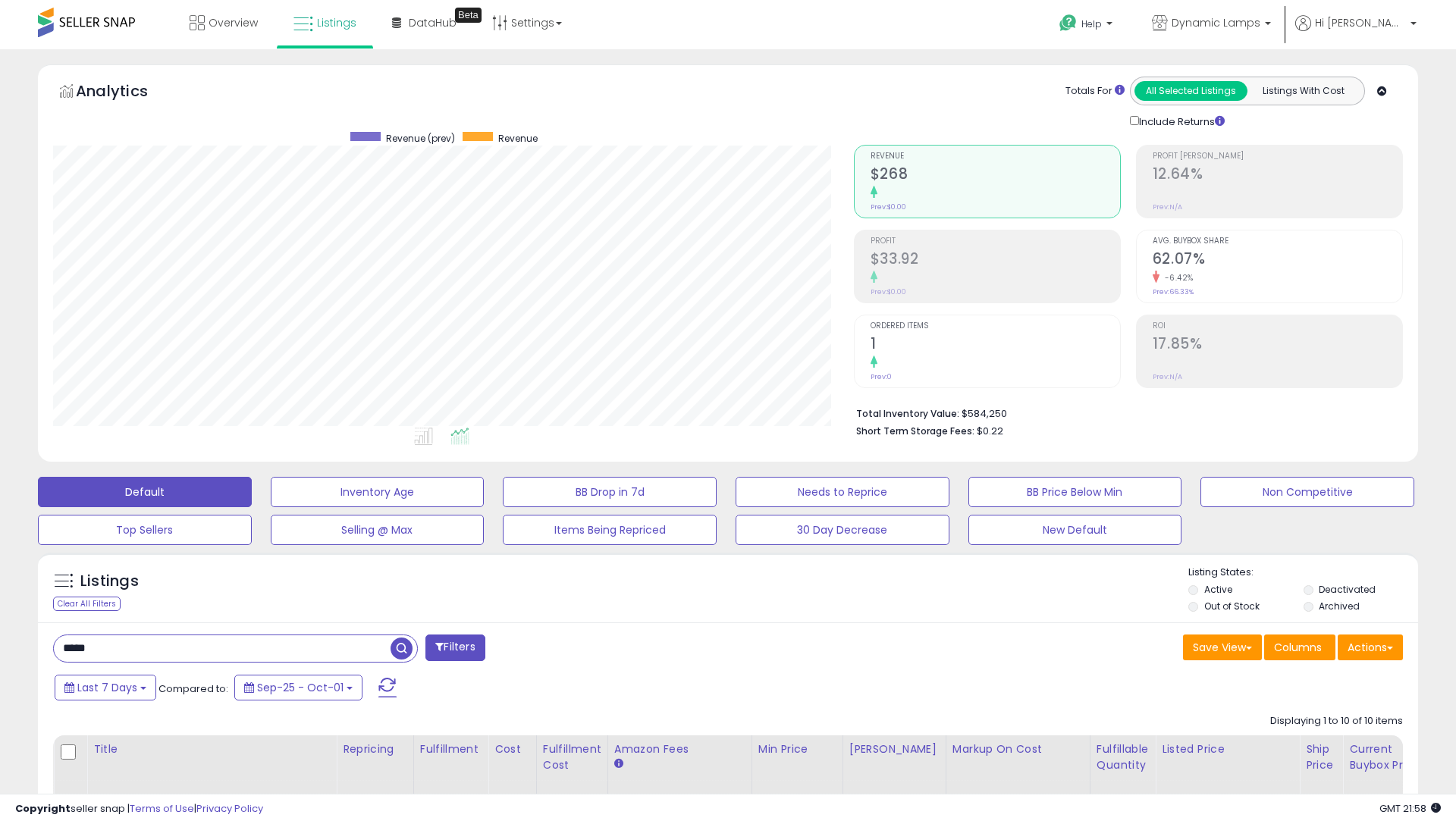
scroll to position [0, 0]
